Goal: Find specific page/section: Find specific page/section

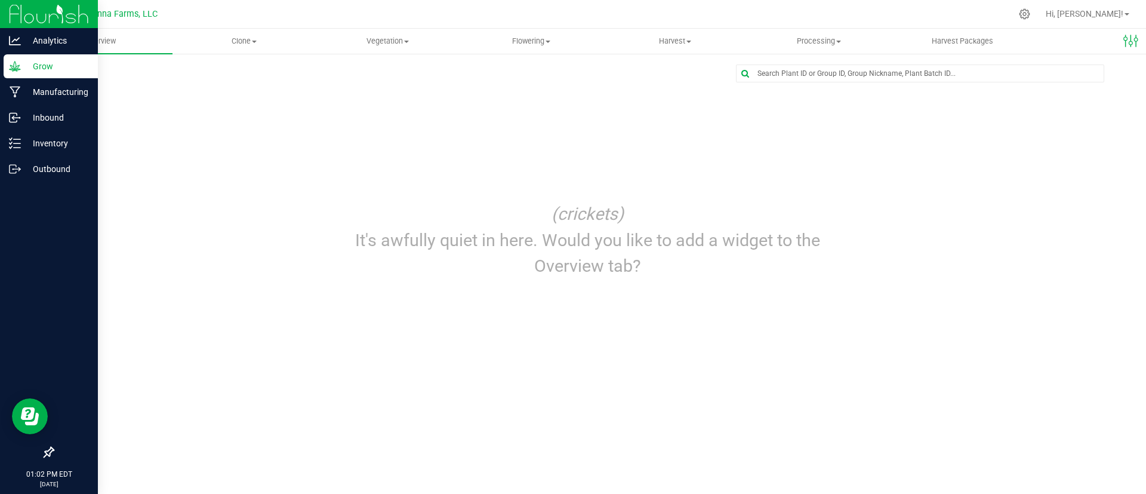
click at [79, 66] on p "Grow" at bounding box center [57, 66] width 72 height 14
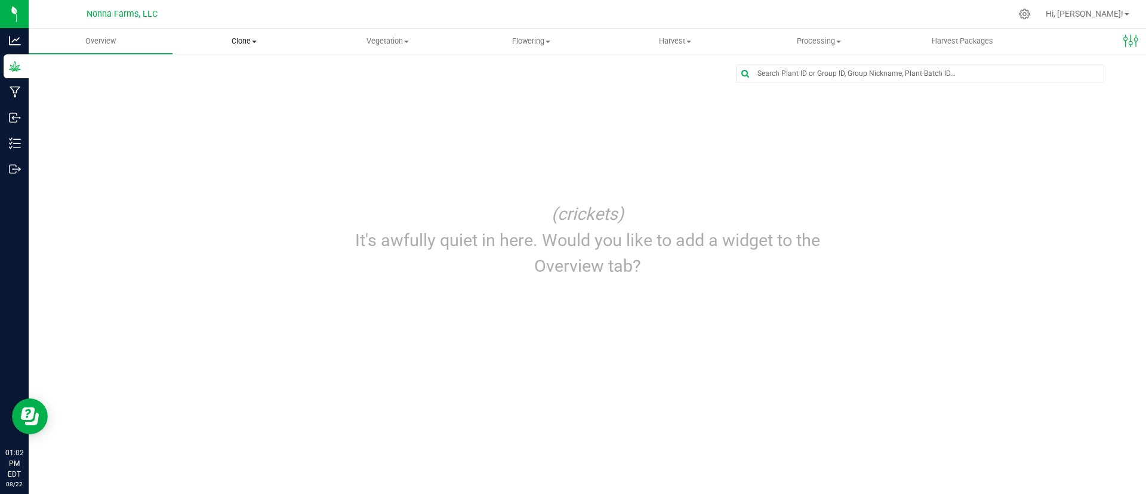
click at [254, 52] on uib-tab-heading "Clone Create plants Cloning groups Cloning plants Apply to plants" at bounding box center [244, 41] width 143 height 24
click at [398, 50] on uib-tab-heading "Vegetation Veg groups Veg plants Mother groups Mother plants Apply to plants" at bounding box center [387, 41] width 143 height 24
click at [346, 73] on span "Veg groups" at bounding box center [354, 72] width 76 height 10
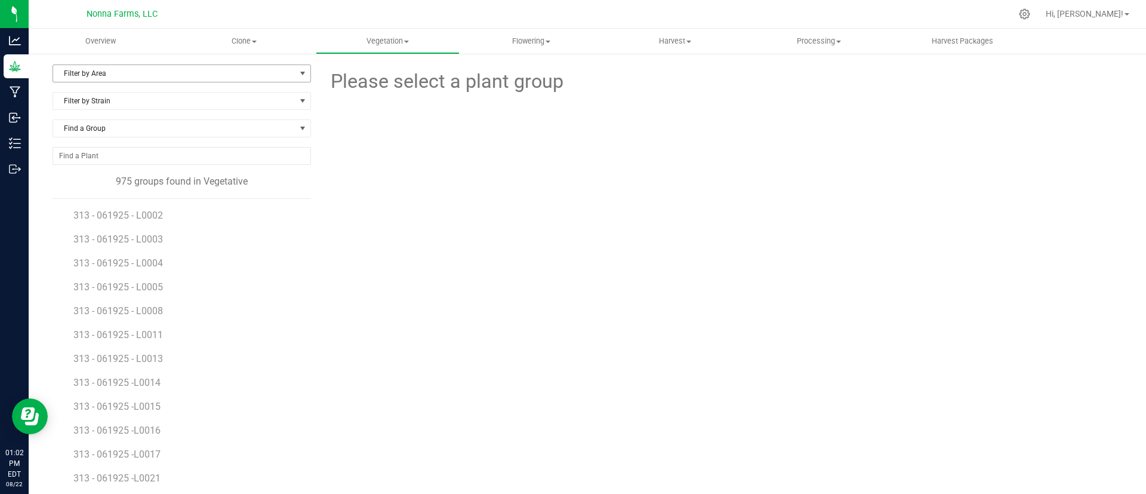
click at [115, 76] on span "Filter by Area" at bounding box center [174, 73] width 242 height 17
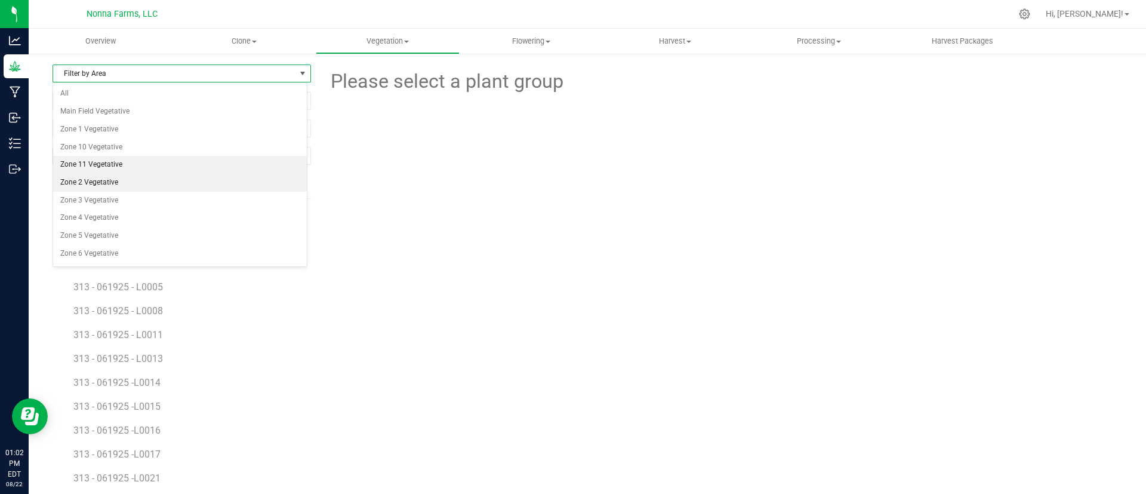
click at [136, 175] on li "Zone 2 Vegetative" at bounding box center [180, 183] width 254 height 18
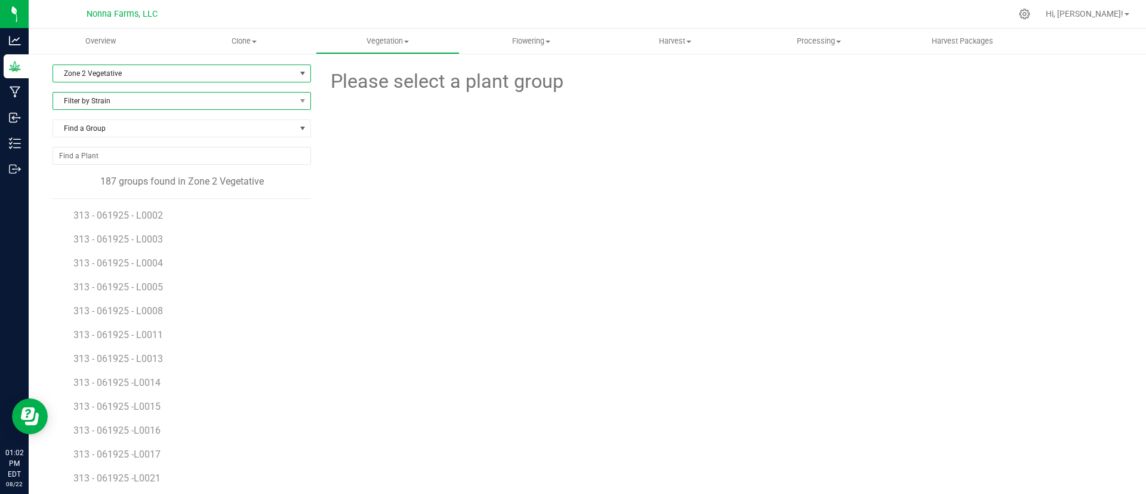
click at [124, 98] on span "Filter by Strain" at bounding box center [174, 101] width 242 height 17
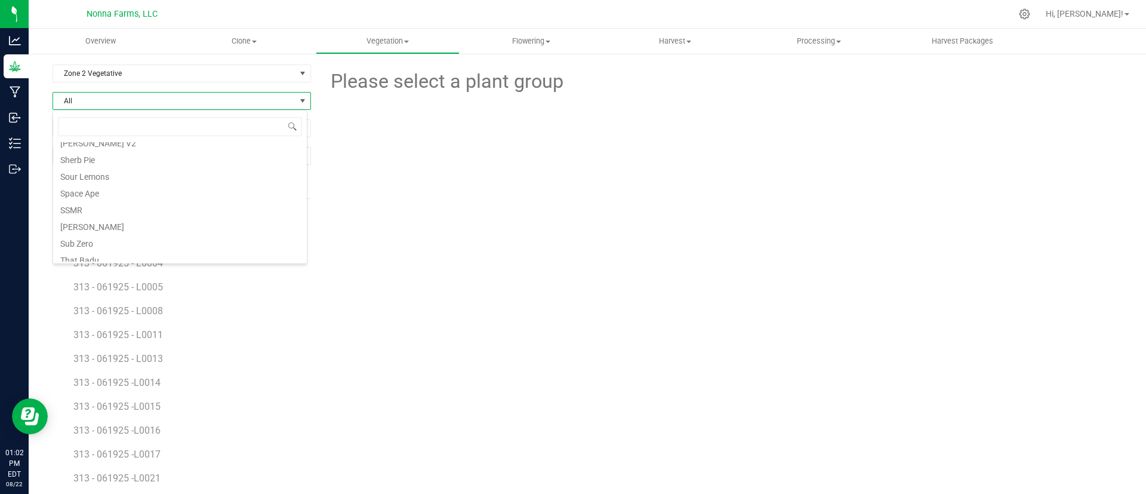
scroll to position [315, 0]
click at [142, 254] on li "Triple Scoop" at bounding box center [180, 253] width 254 height 17
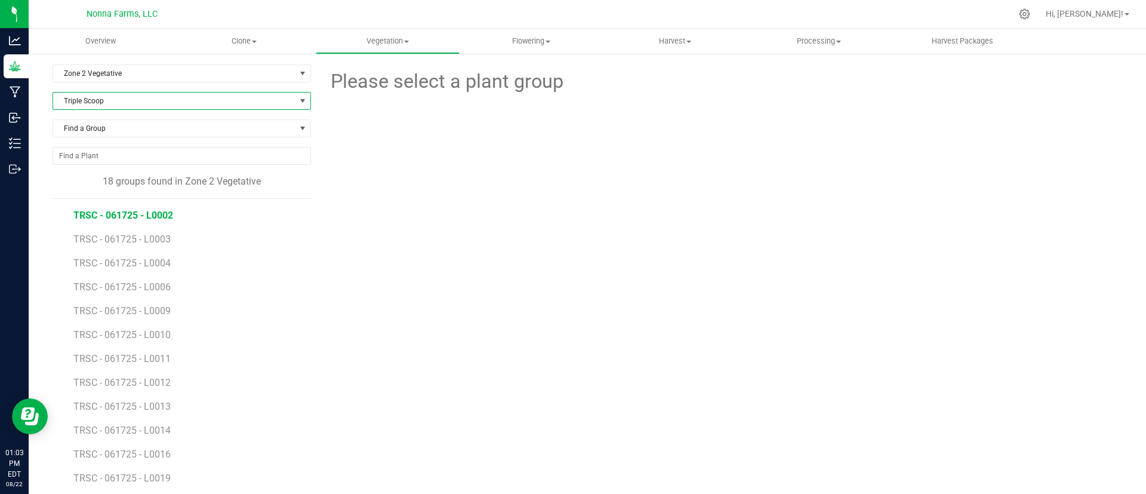
click at [149, 219] on span "TRSC - 061725 - L0002" at bounding box center [123, 215] width 100 height 11
